Goal: Find specific page/section: Find specific page/section

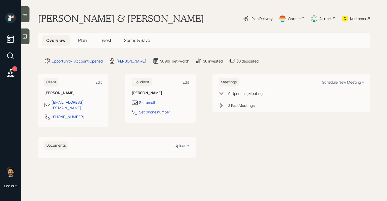
click at [101, 41] on span "Invest" at bounding box center [106, 40] width 12 height 6
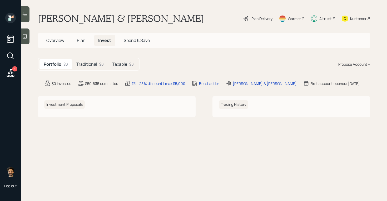
click at [85, 41] on span "Plan" at bounding box center [81, 40] width 9 height 6
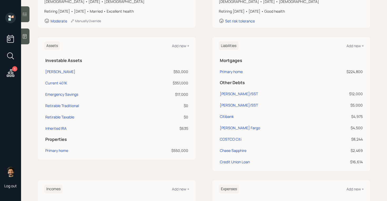
scroll to position [98, 0]
